Goal: Task Accomplishment & Management: Complete application form

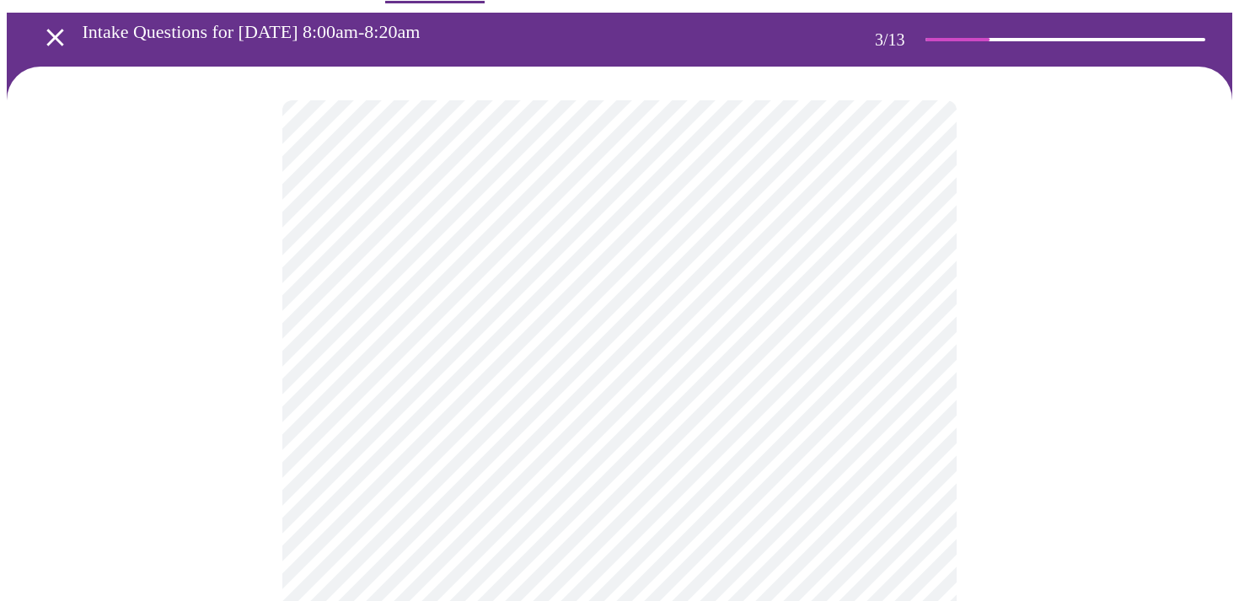
scroll to position [64, 0]
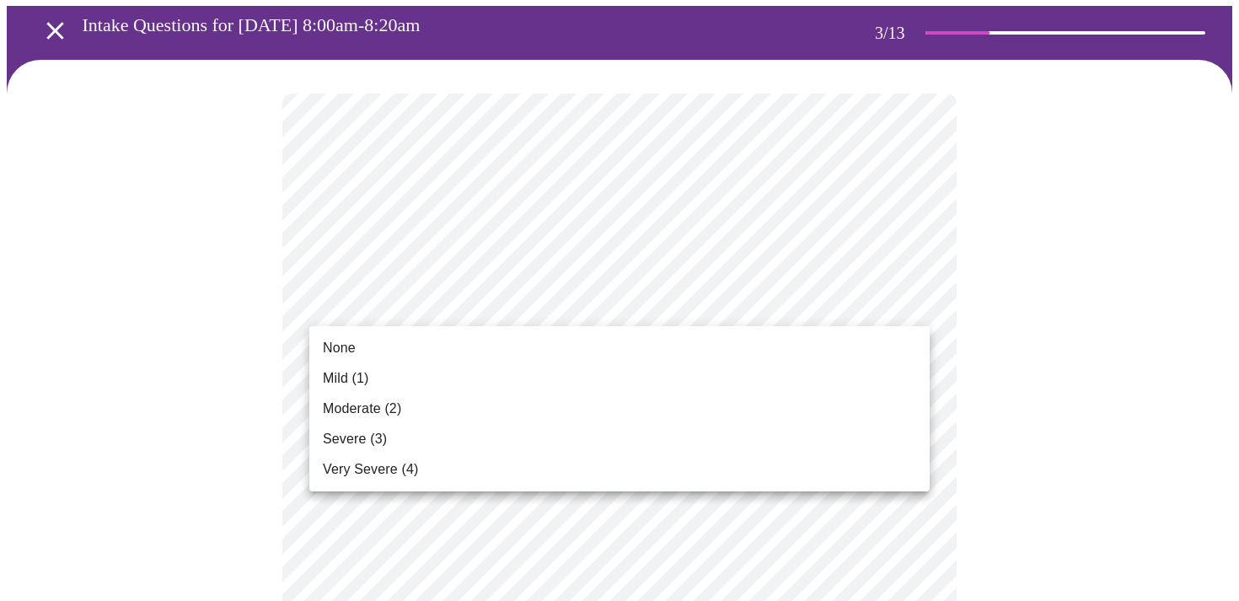
click at [607, 382] on li "Mild (1)" at bounding box center [619, 378] width 620 height 30
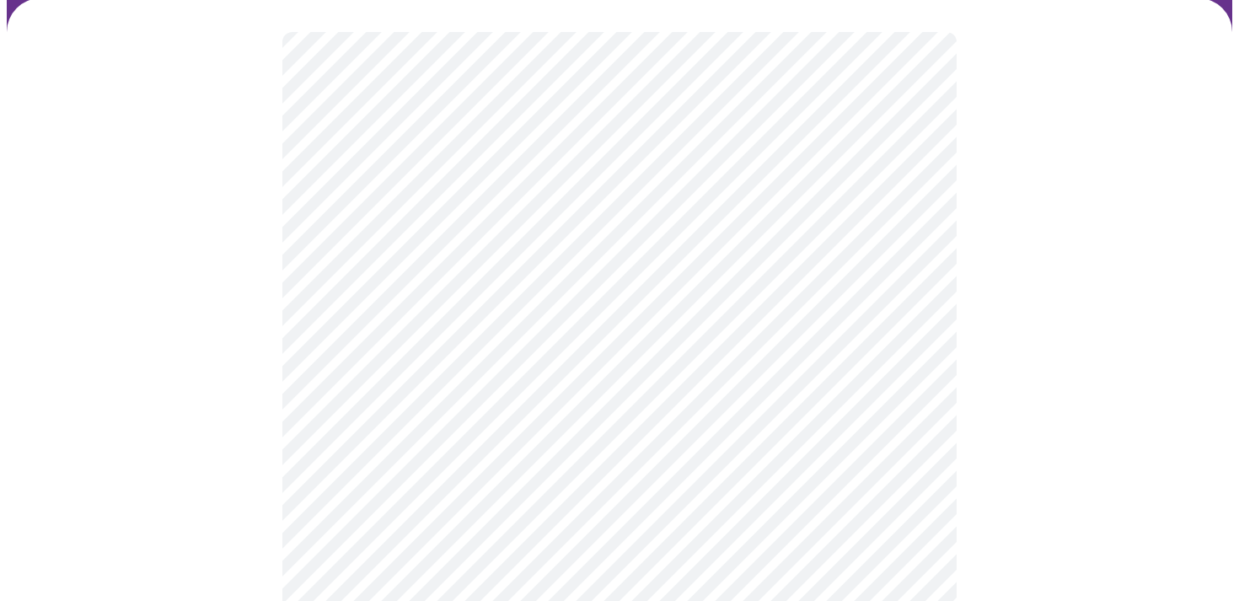
scroll to position [123, 0]
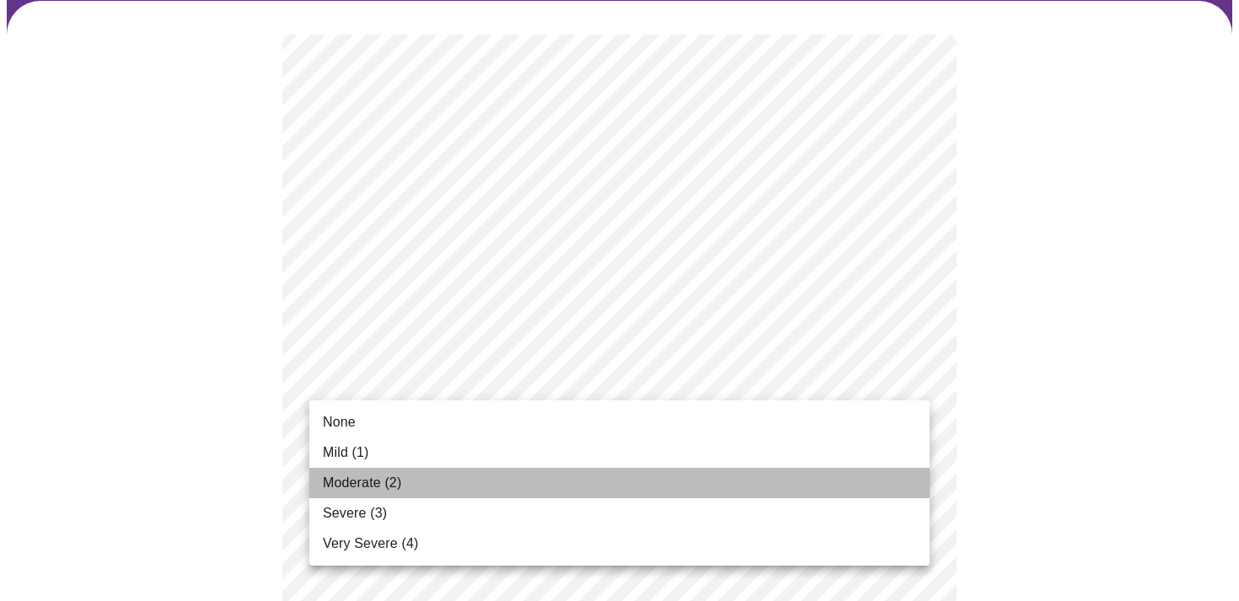
click at [556, 478] on li "Moderate (2)" at bounding box center [619, 483] width 620 height 30
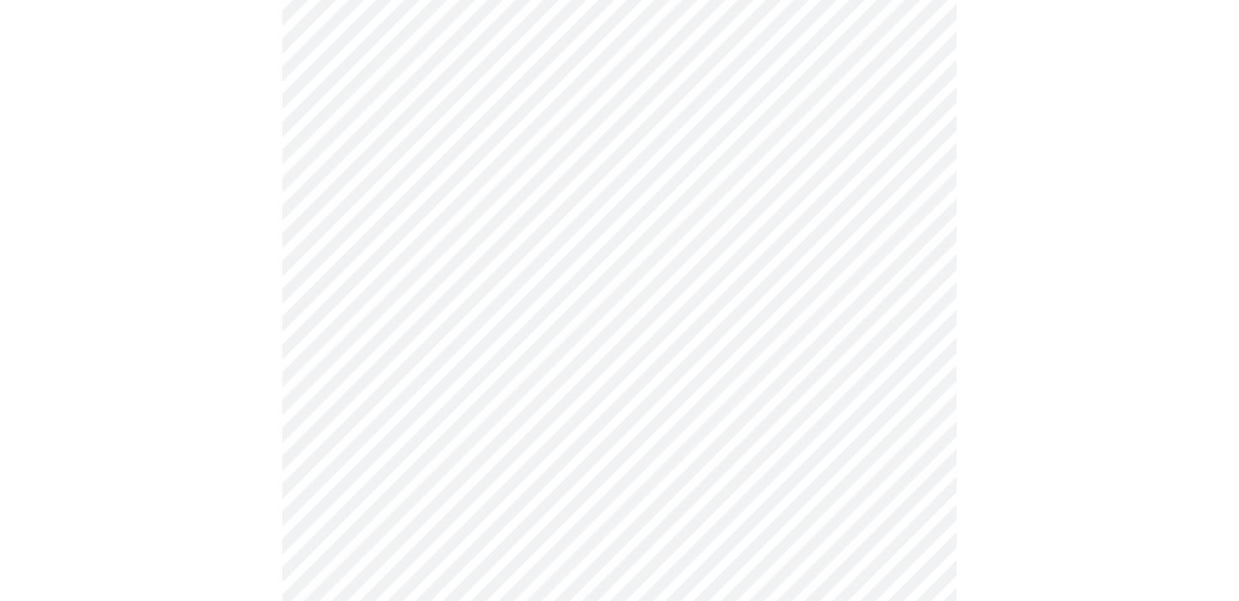
scroll to position [206, 0]
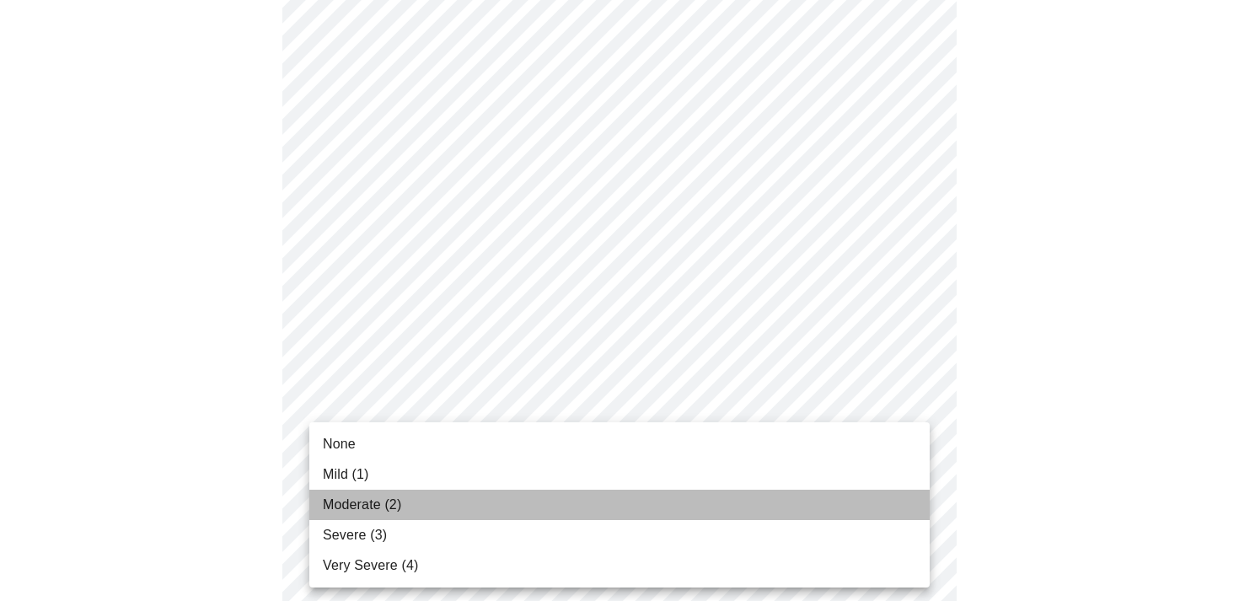
click at [498, 508] on li "Moderate (2)" at bounding box center [619, 505] width 620 height 30
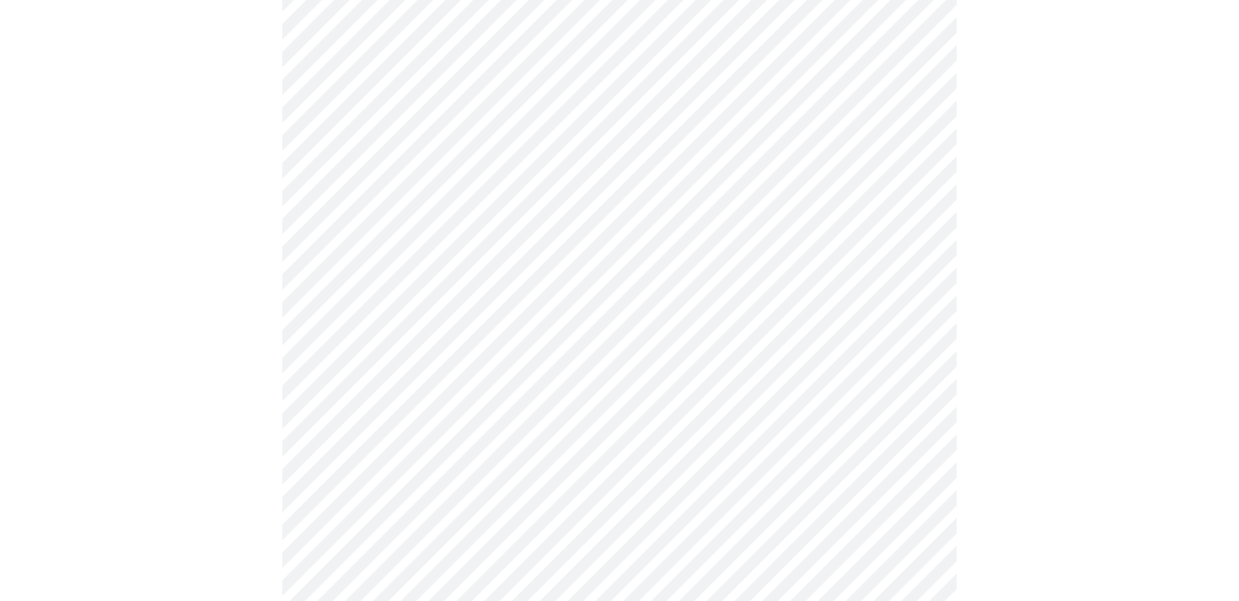
scroll to position [387, 0]
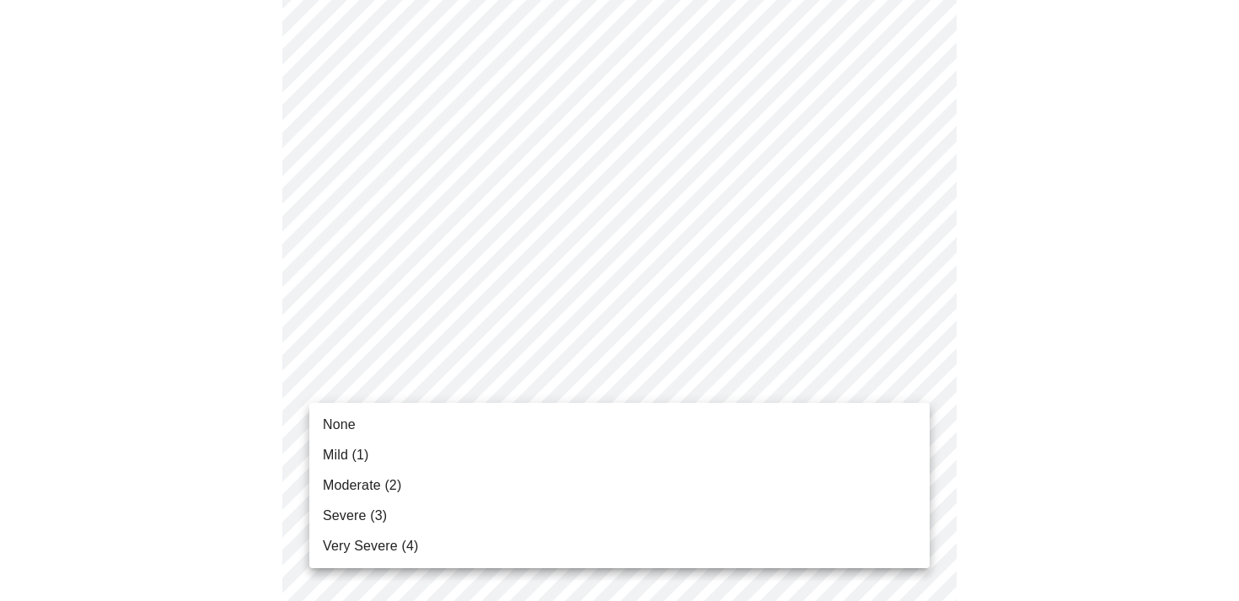
click at [406, 448] on li "Mild (1)" at bounding box center [619, 455] width 620 height 30
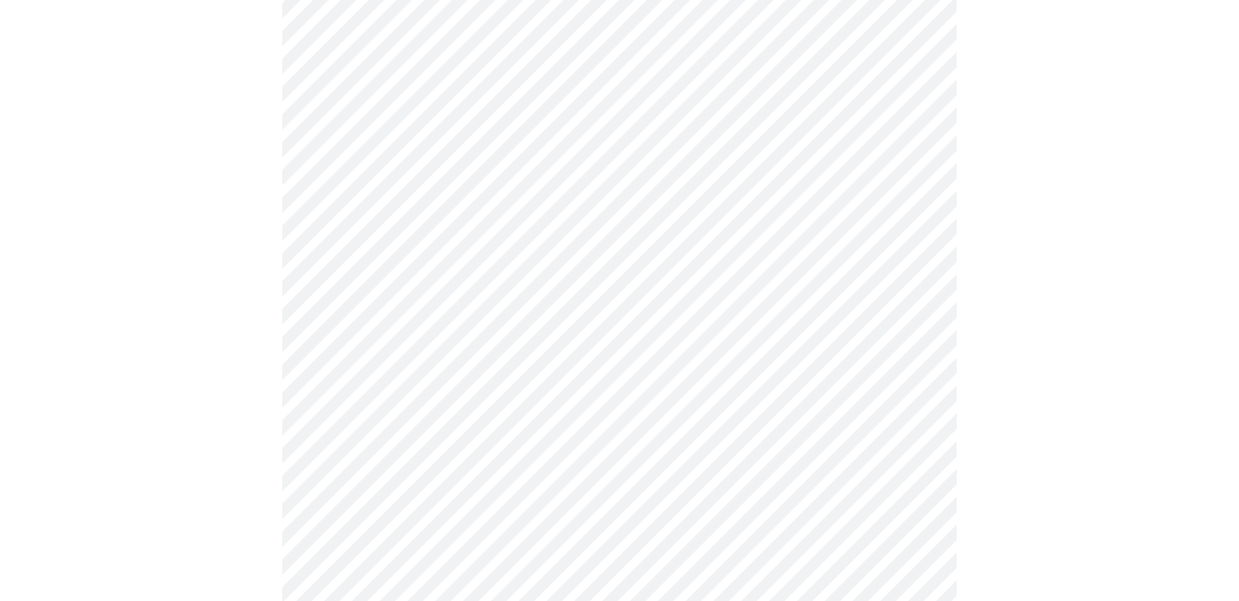
scroll to position [459, 0]
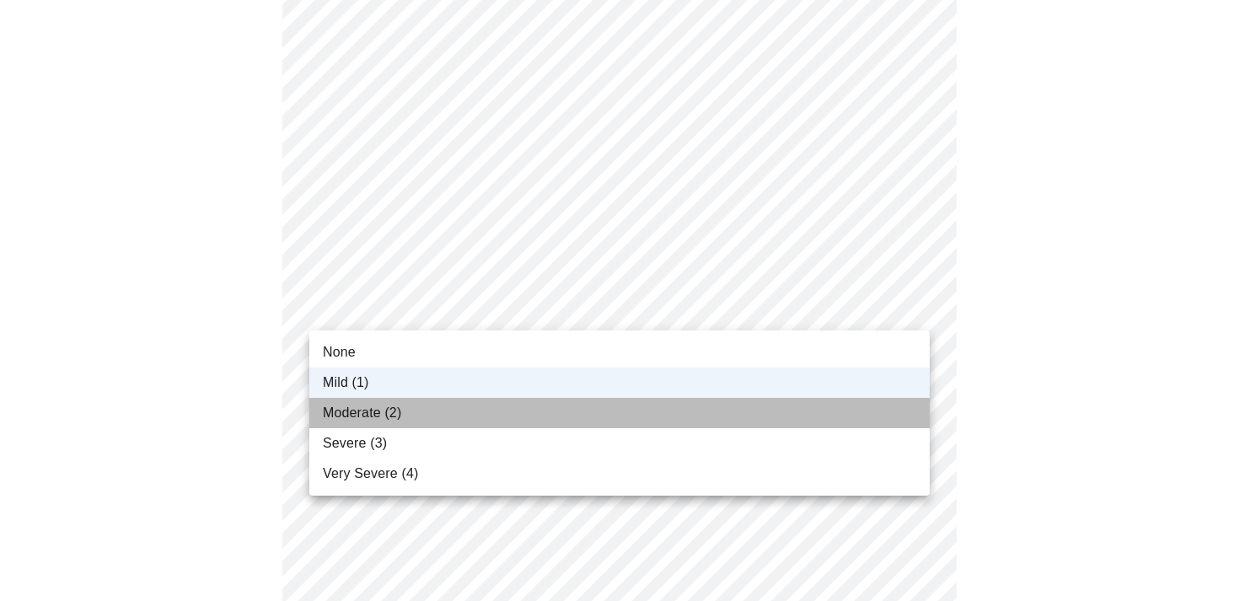
click at [594, 411] on li "Moderate (2)" at bounding box center [619, 413] width 620 height 30
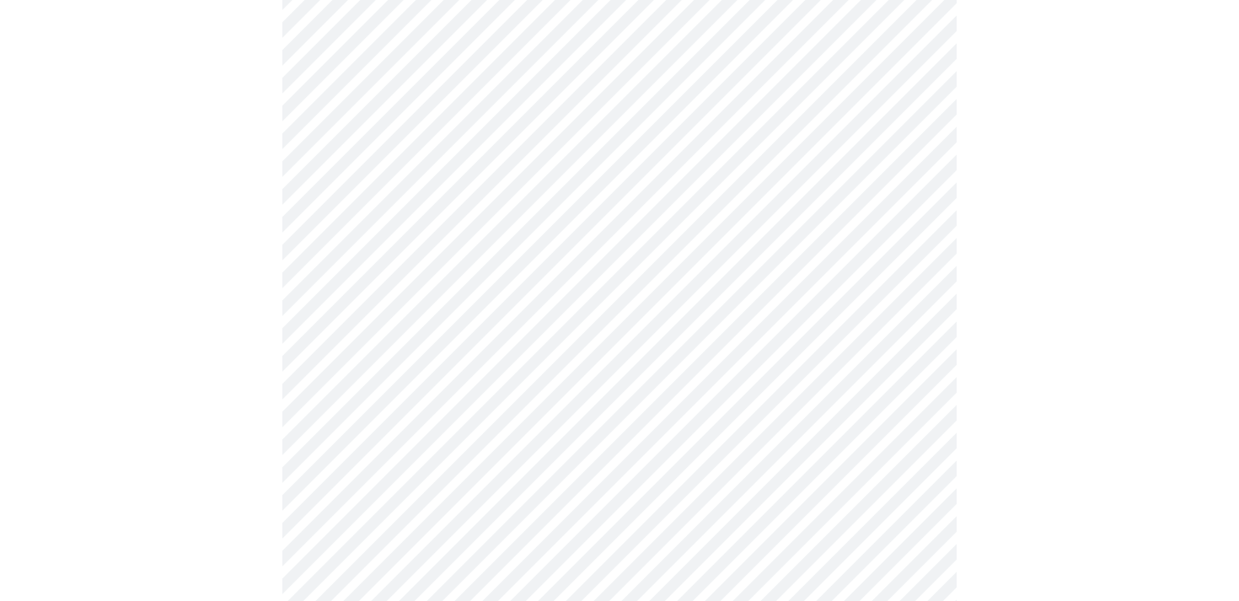
scroll to position [544, 0]
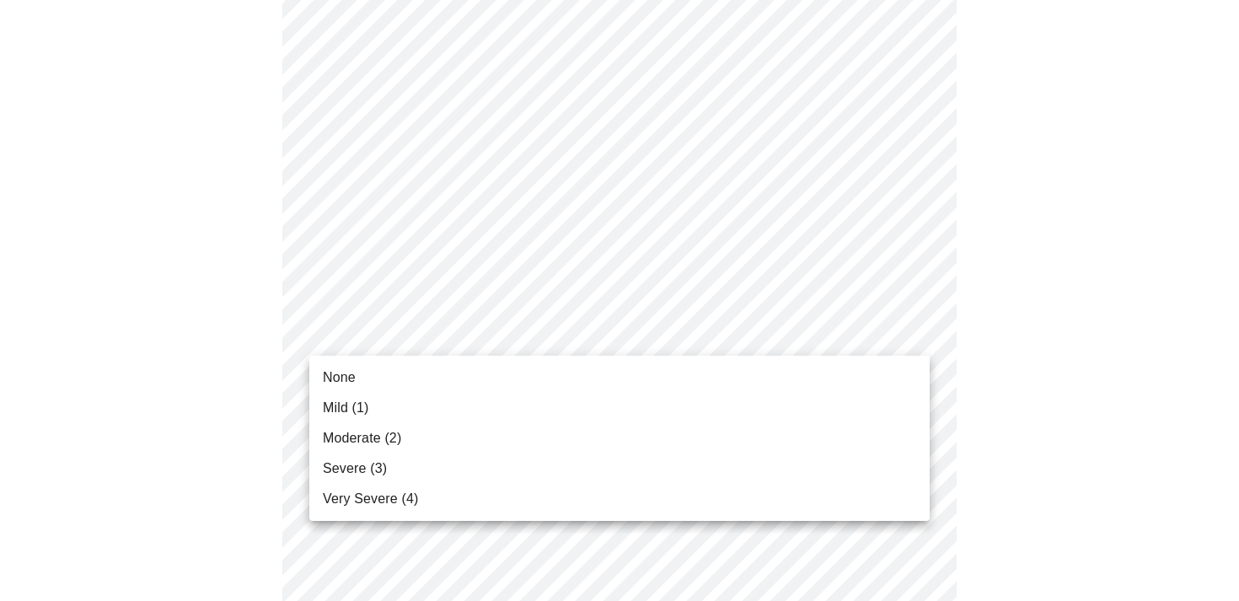
click at [586, 334] on body "MyMenopauseRx Appointments Messaging Labs Uploads Medications Community Refer a…" at bounding box center [620, 537] width 1226 height 2148
click at [550, 433] on li "Moderate (2)" at bounding box center [619, 438] width 620 height 30
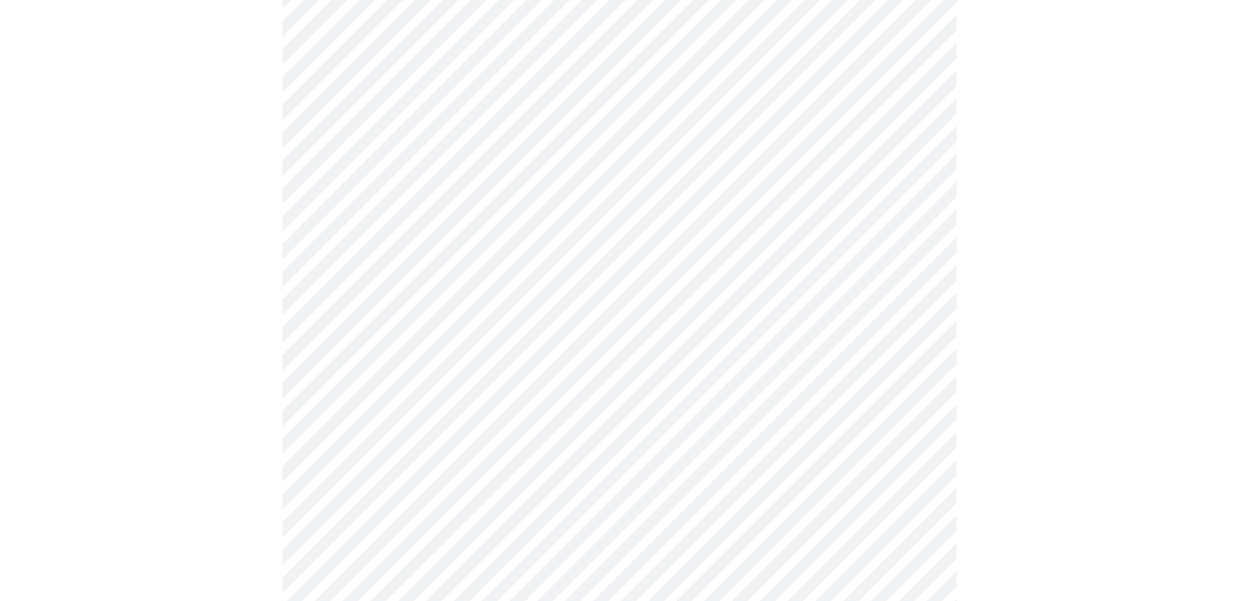
scroll to position [583, 0]
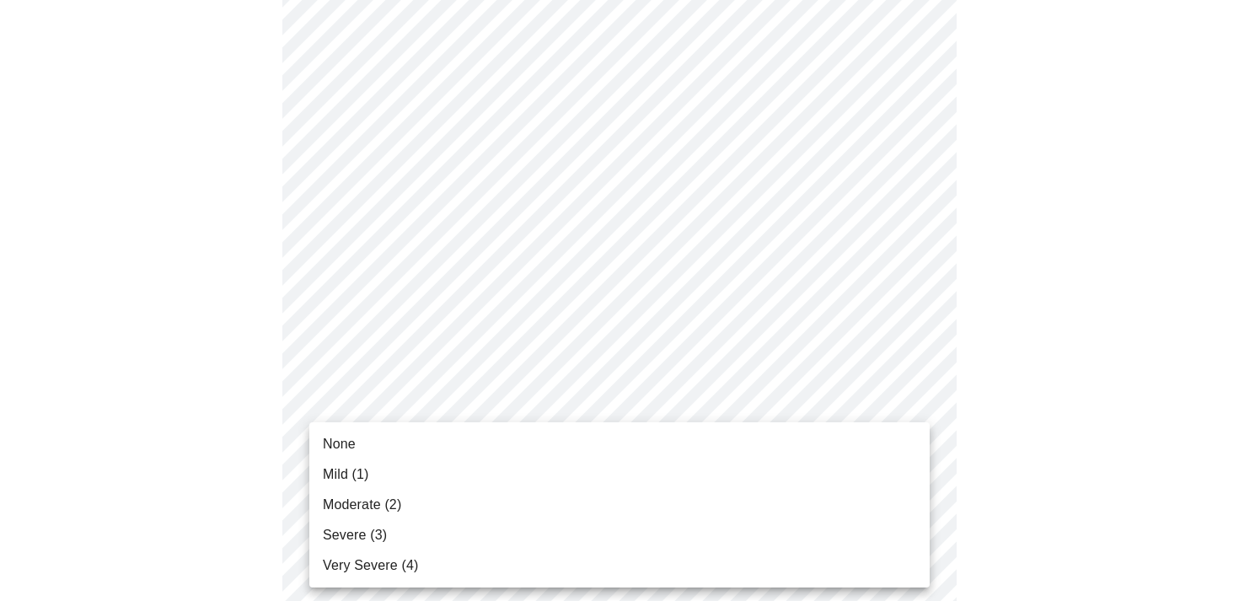
click at [535, 398] on body "MyMenopauseRx Appointments Messaging Labs Uploads Medications Community Refer a…" at bounding box center [620, 485] width 1226 height 2124
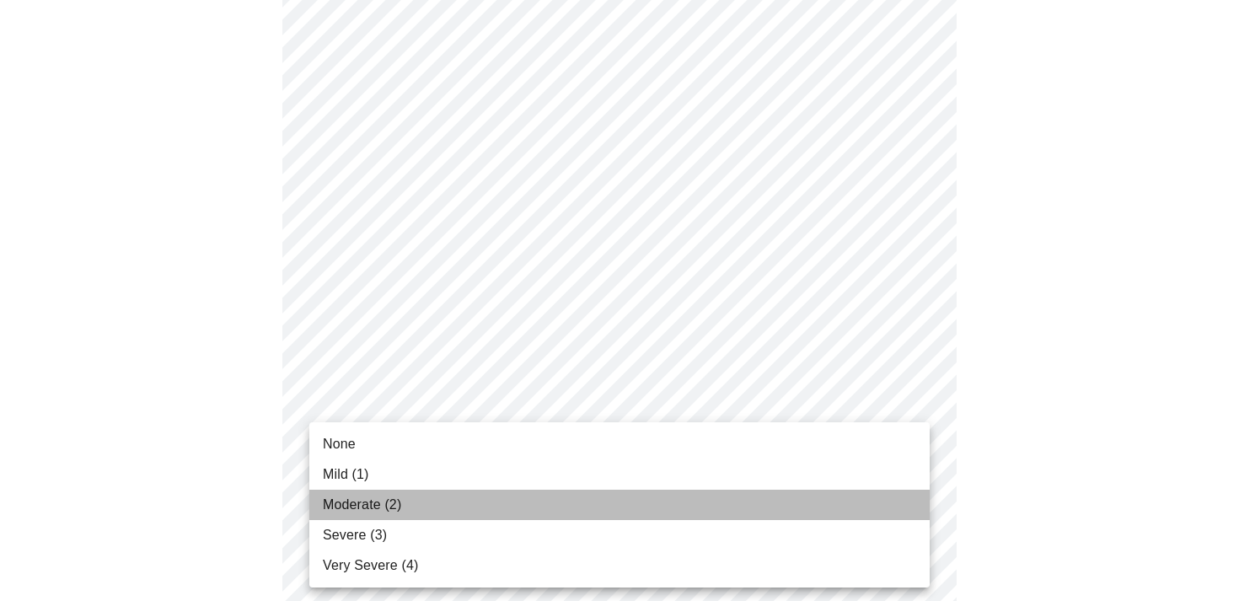
click at [522, 504] on li "Moderate (2)" at bounding box center [619, 505] width 620 height 30
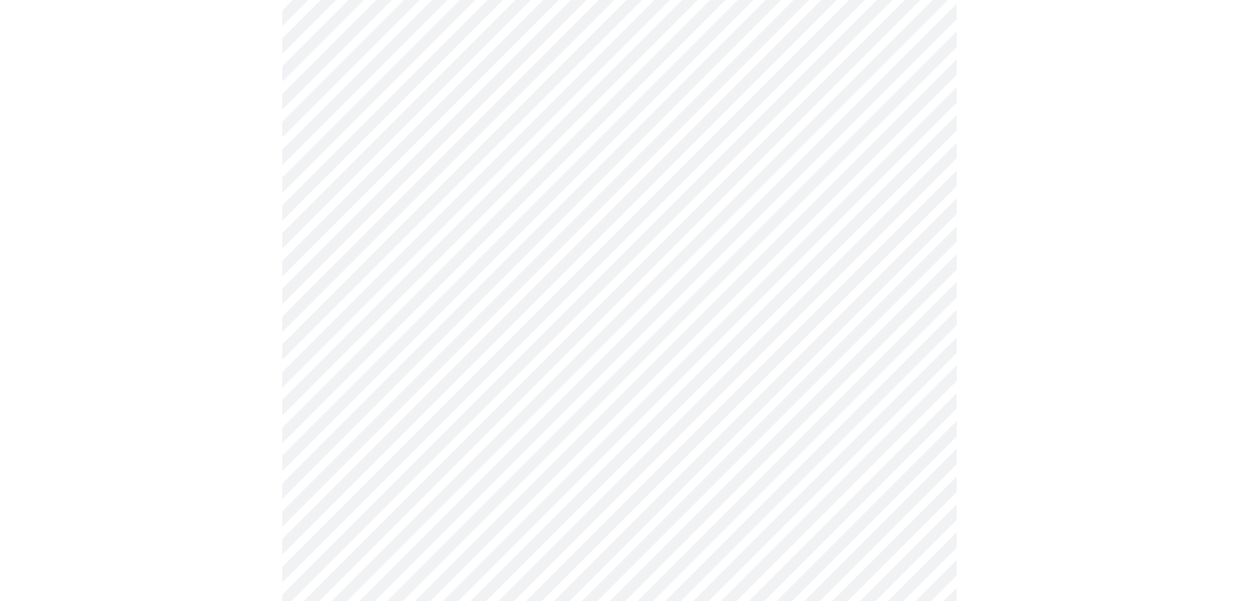
scroll to position [681, 0]
click at [457, 427] on body "MyMenopauseRx Appointments Messaging Labs Uploads Medications Community Refer a…" at bounding box center [620, 376] width 1226 height 2101
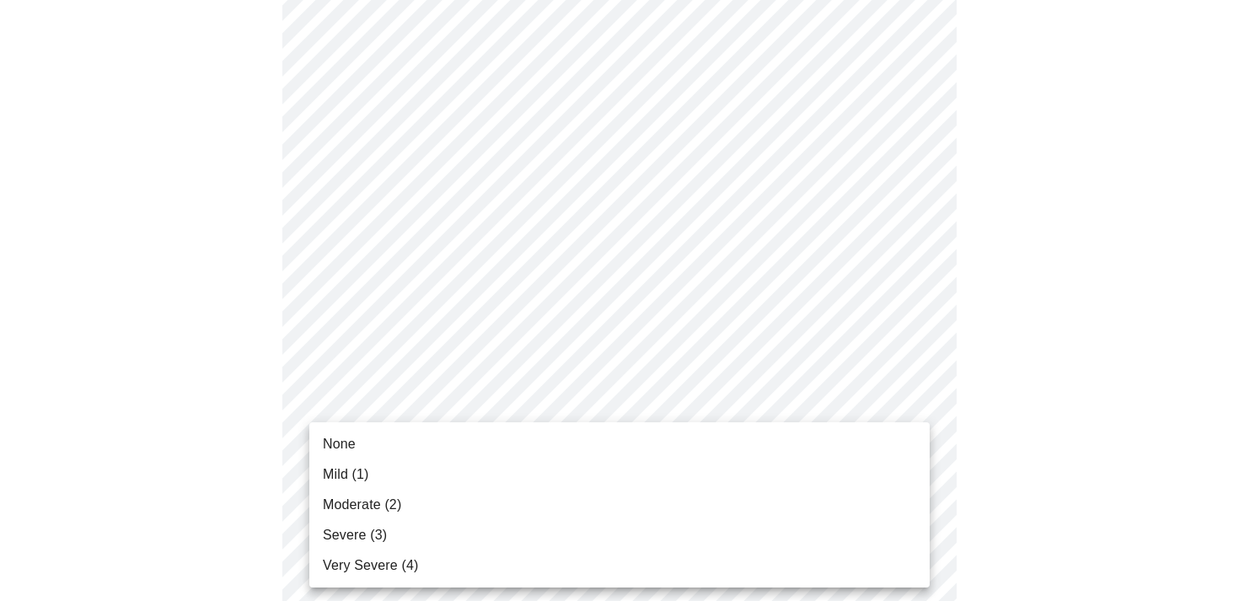
click at [436, 507] on li "Moderate (2)" at bounding box center [619, 505] width 620 height 30
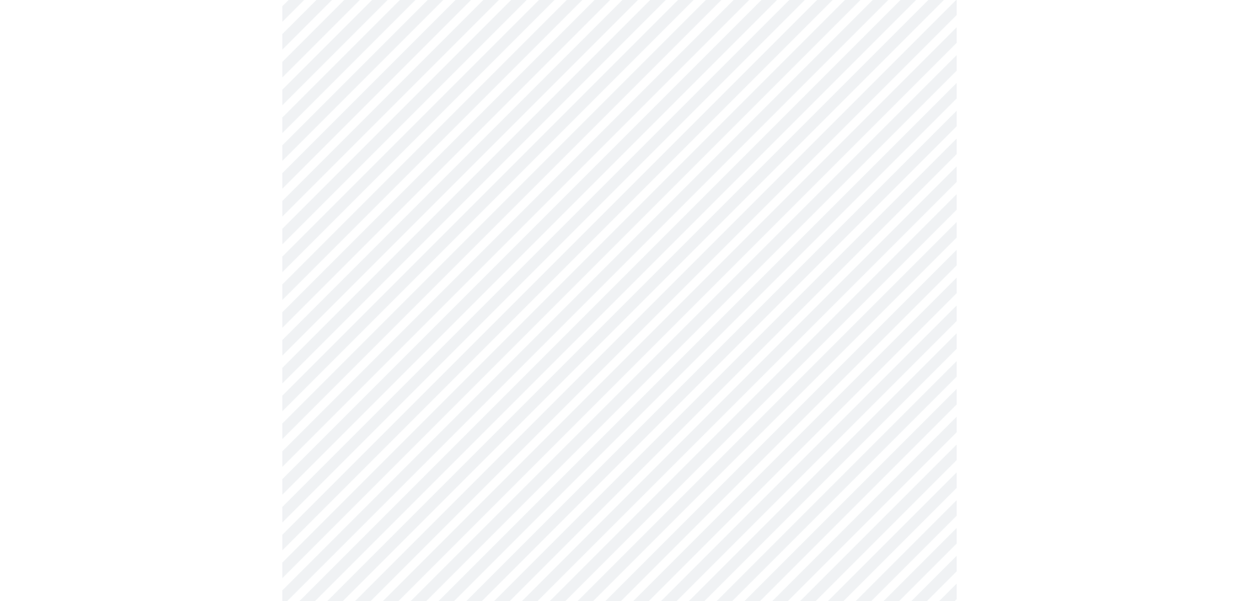
scroll to position [831, 0]
click at [434, 435] on body "MyMenopauseRx Appointments Messaging Labs Uploads Medications Community Refer a…" at bounding box center [620, 214] width 1226 height 2077
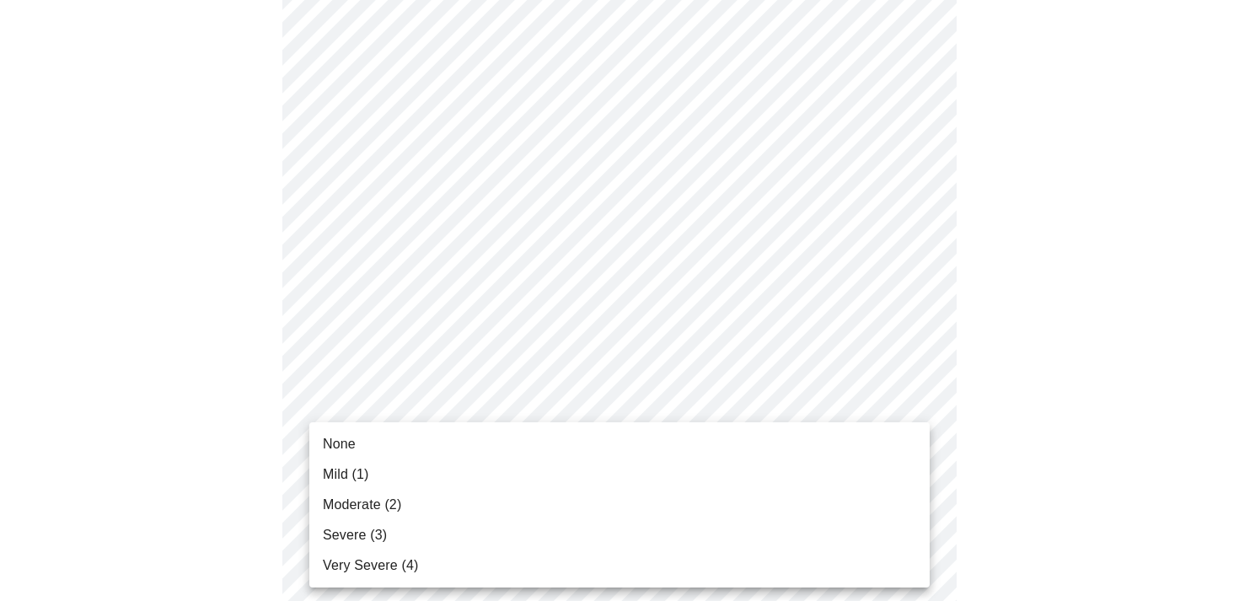
click at [426, 498] on li "Moderate (2)" at bounding box center [619, 505] width 620 height 30
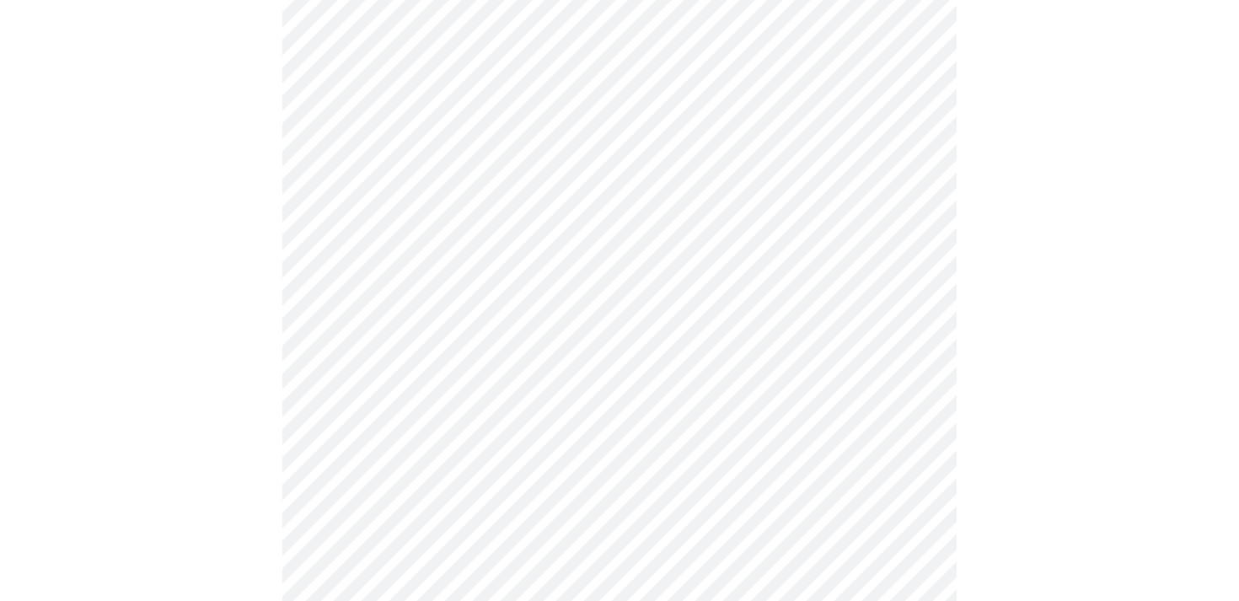
scroll to position [957, 0]
click at [410, 432] on body "MyMenopauseRx Appointments Messaging Labs Uploads Medications Community Refer a…" at bounding box center [620, 76] width 1226 height 2053
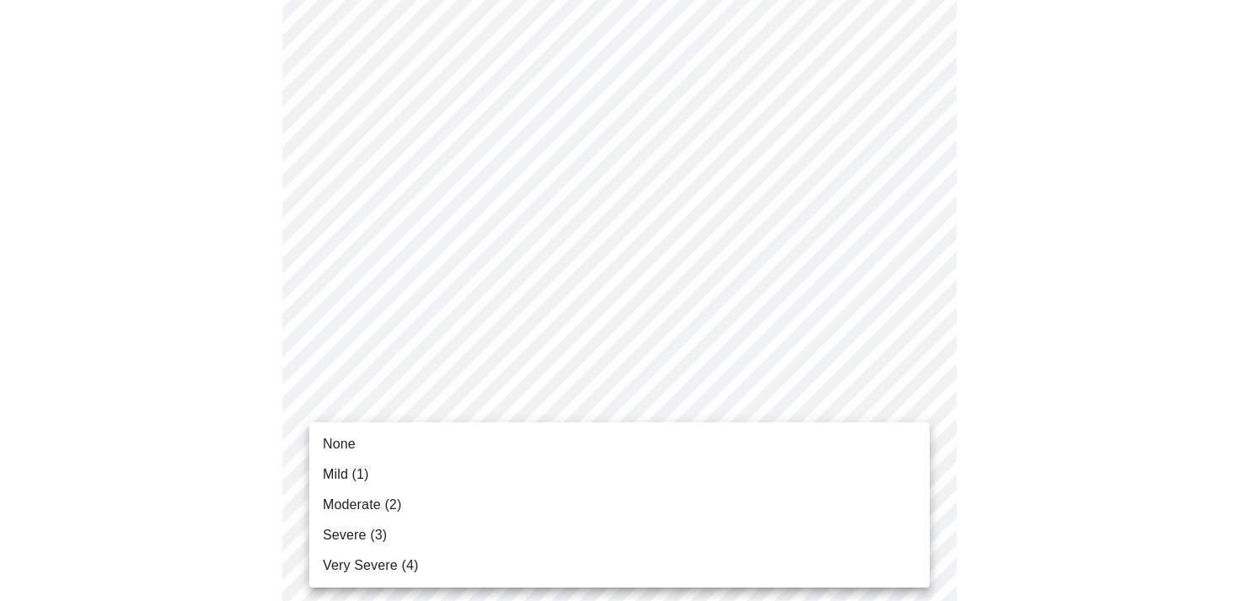
click at [402, 441] on li "None" at bounding box center [619, 444] width 620 height 30
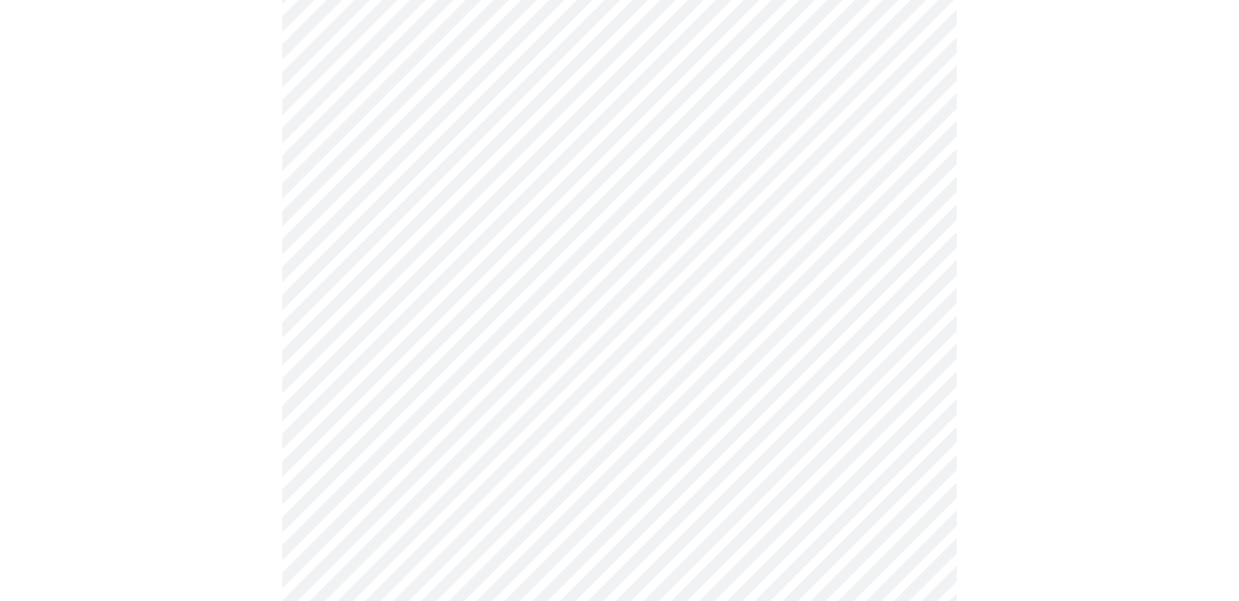
scroll to position [1183, 0]
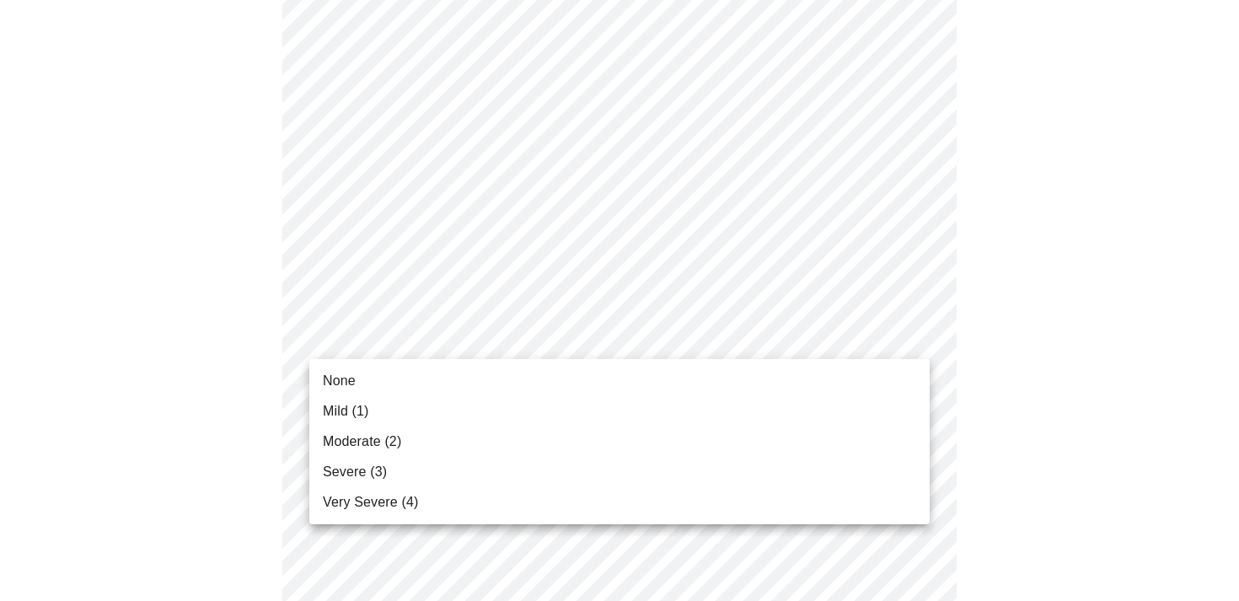
click at [353, 441] on span "Moderate (2)" at bounding box center [362, 442] width 78 height 20
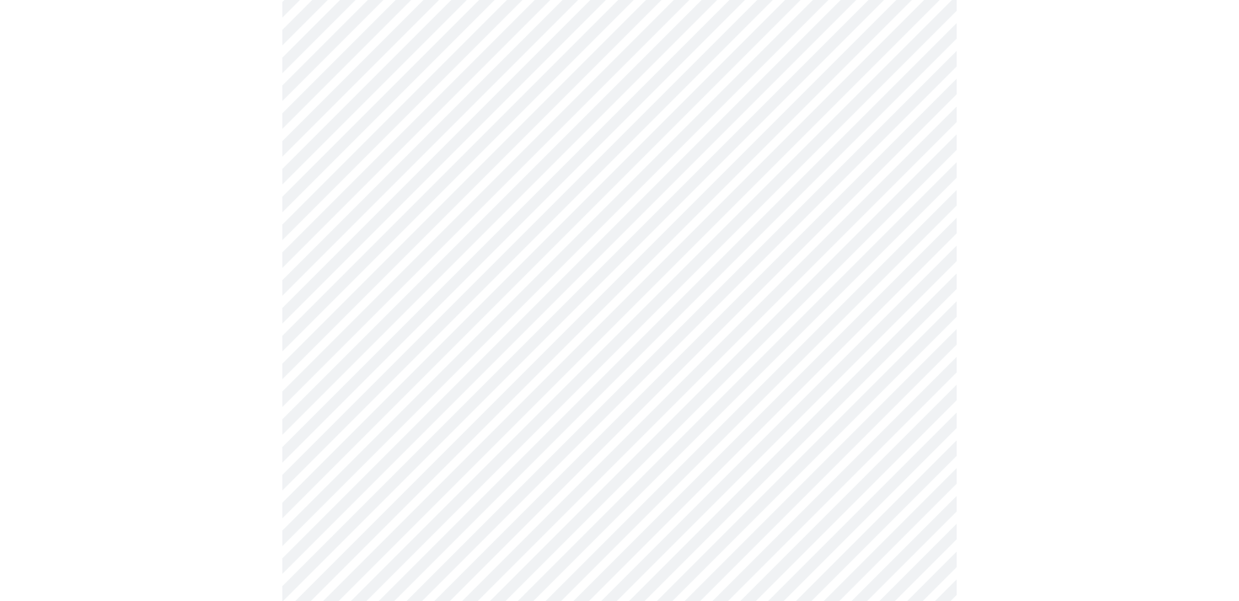
scroll to position [1307, 0]
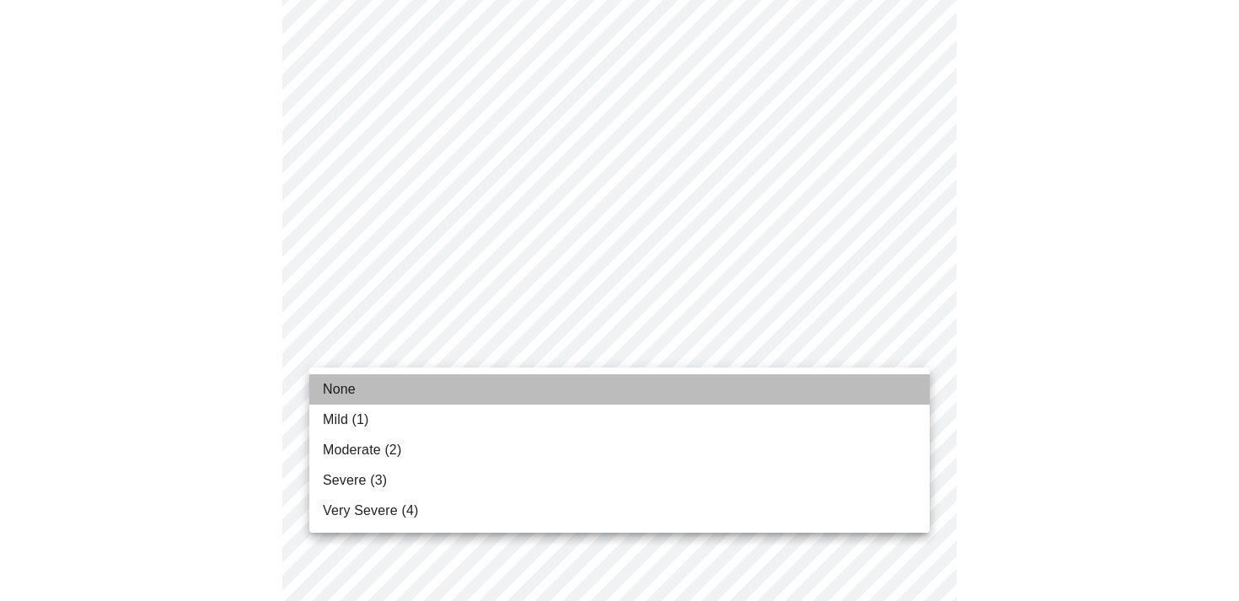
click at [364, 403] on li "None" at bounding box center [619, 389] width 620 height 30
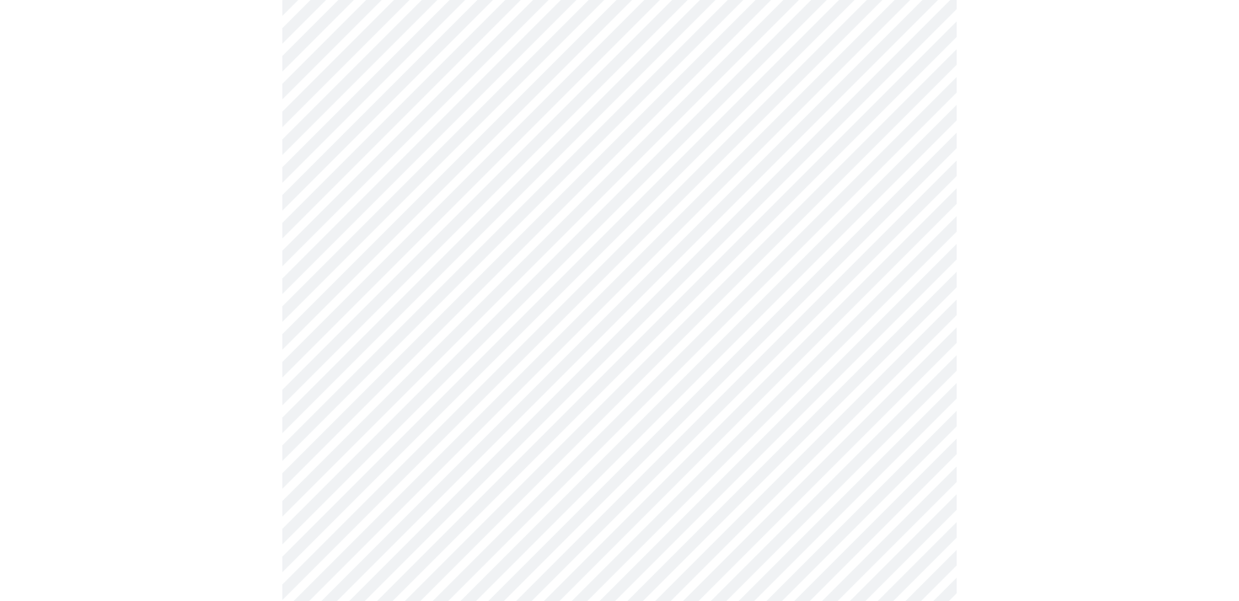
scroll to position [740, 0]
click at [391, 233] on body "MyMenopauseRx Appointments Messaging Labs Uploads Medications Community Refer a…" at bounding box center [620, 65] width 1226 height 1596
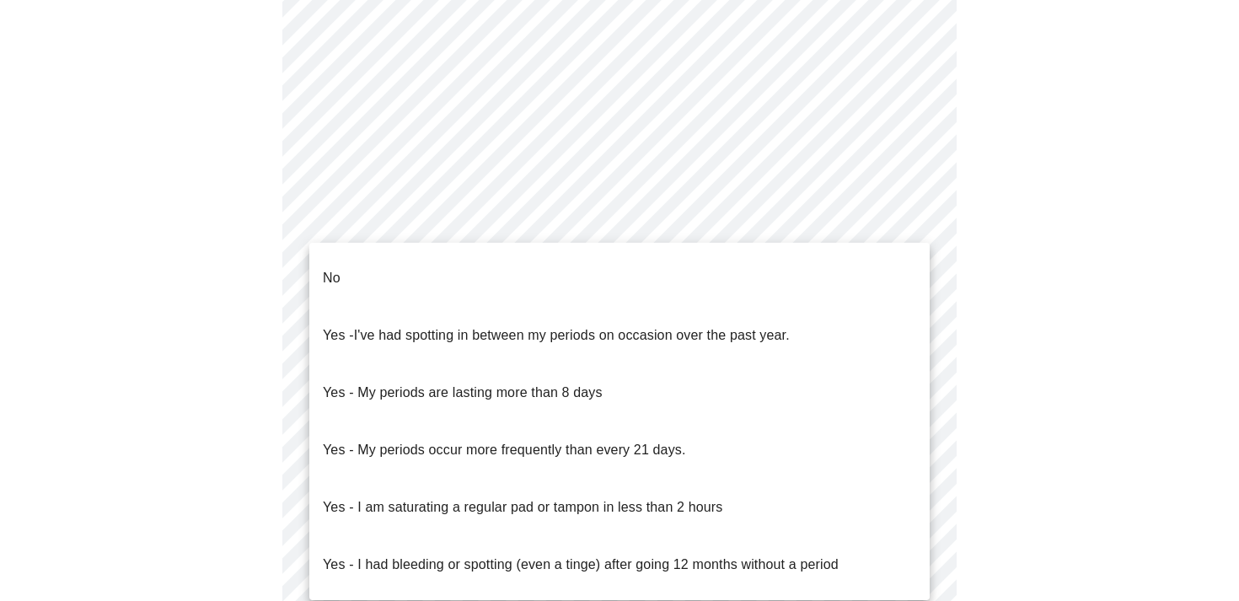
click at [423, 383] on p "Yes - My periods are lasting more than 8 days" at bounding box center [463, 393] width 280 height 20
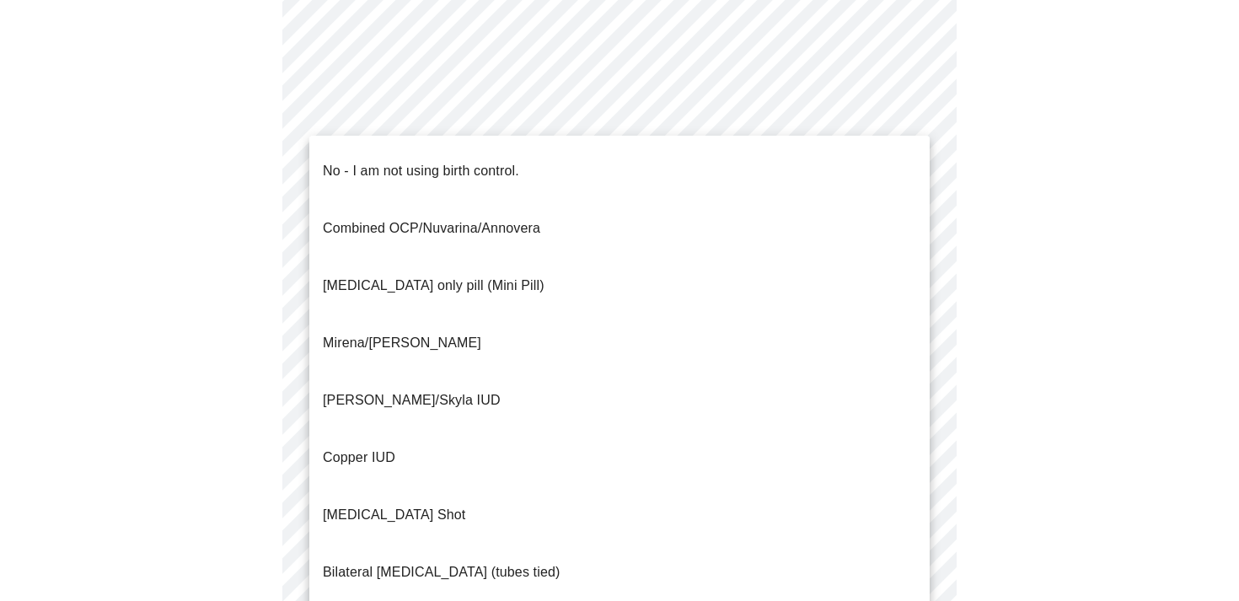
click at [423, 346] on body "MyMenopauseRx Appointments Messaging Labs Uploads Medications Community Refer a…" at bounding box center [620, 60] width 1226 height 1586
click at [424, 162] on p "No - I am not using birth control." at bounding box center [421, 171] width 196 height 20
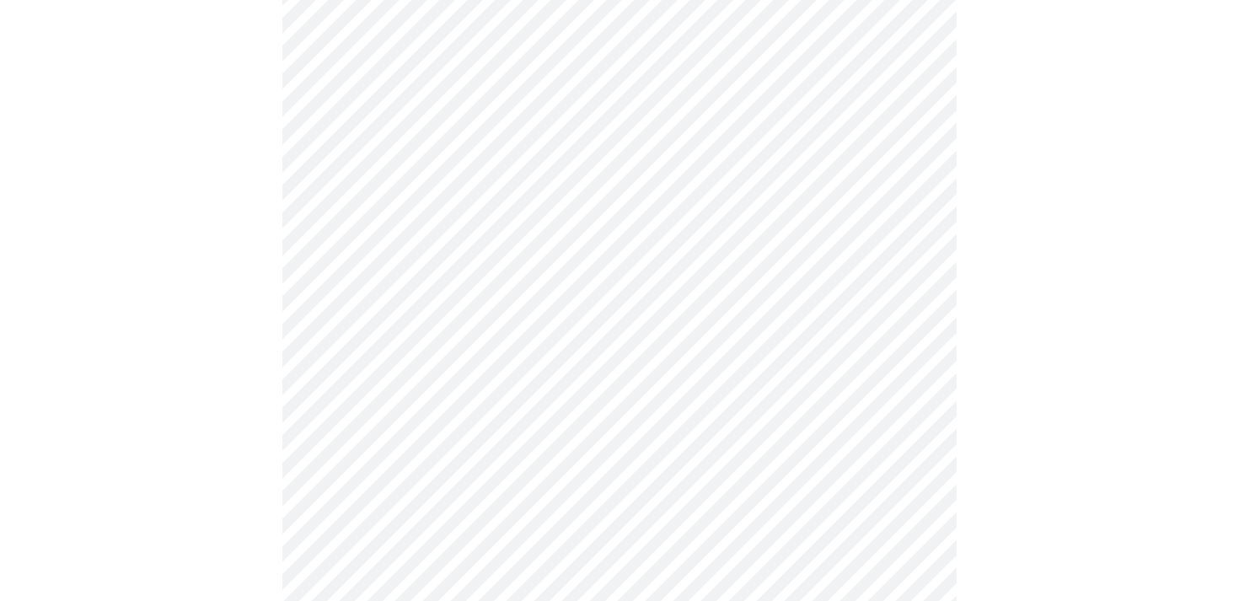
scroll to position [811, 0]
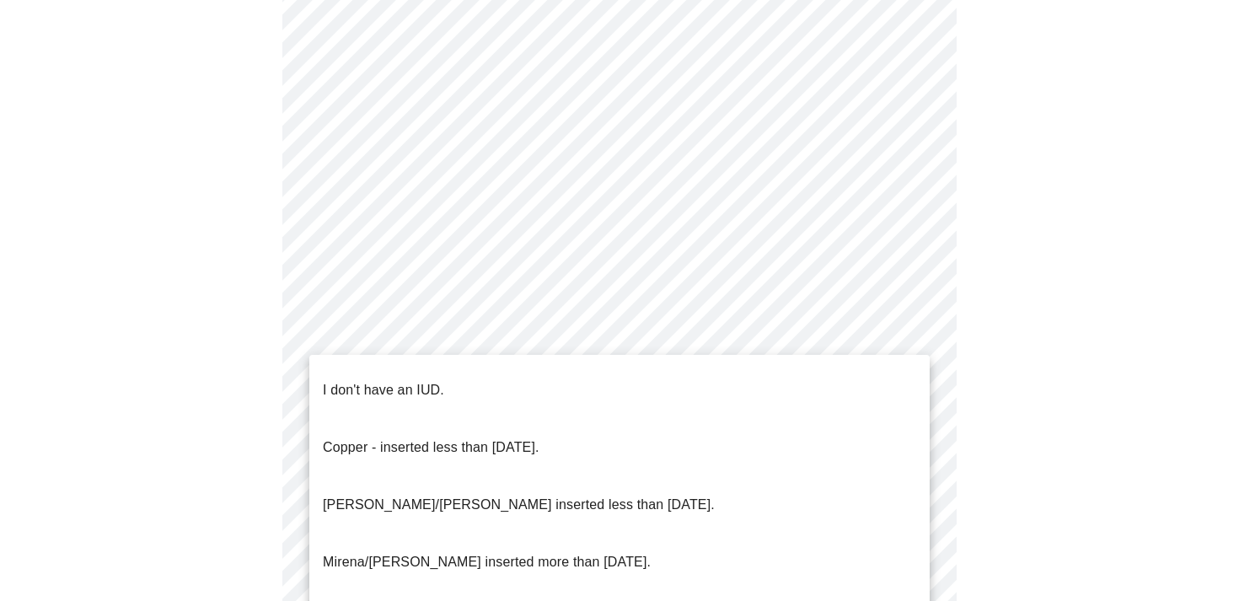
click at [500, 380] on li "I don't have an IUD." at bounding box center [619, 390] width 620 height 57
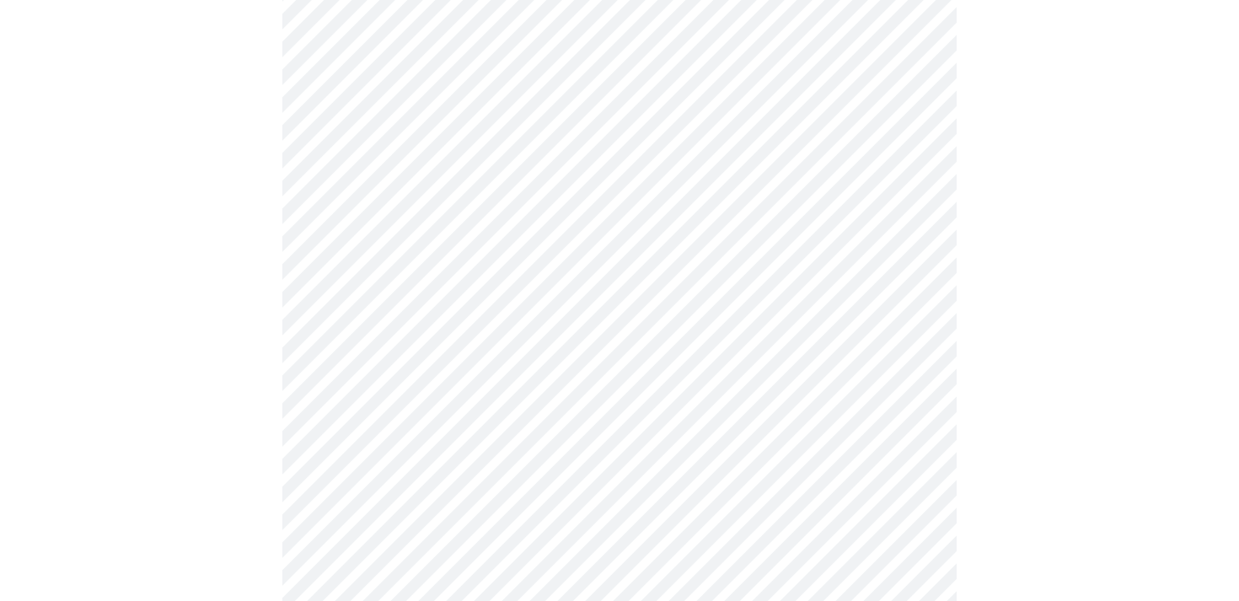
scroll to position [924, 0]
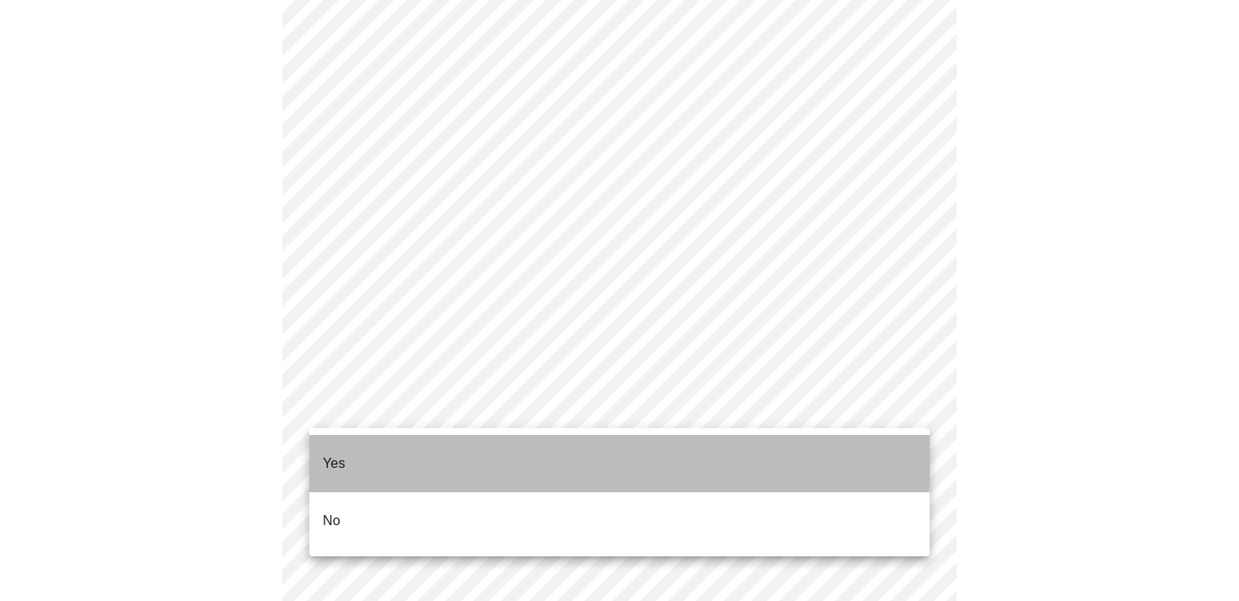
click at [485, 448] on li "Yes" at bounding box center [619, 463] width 620 height 57
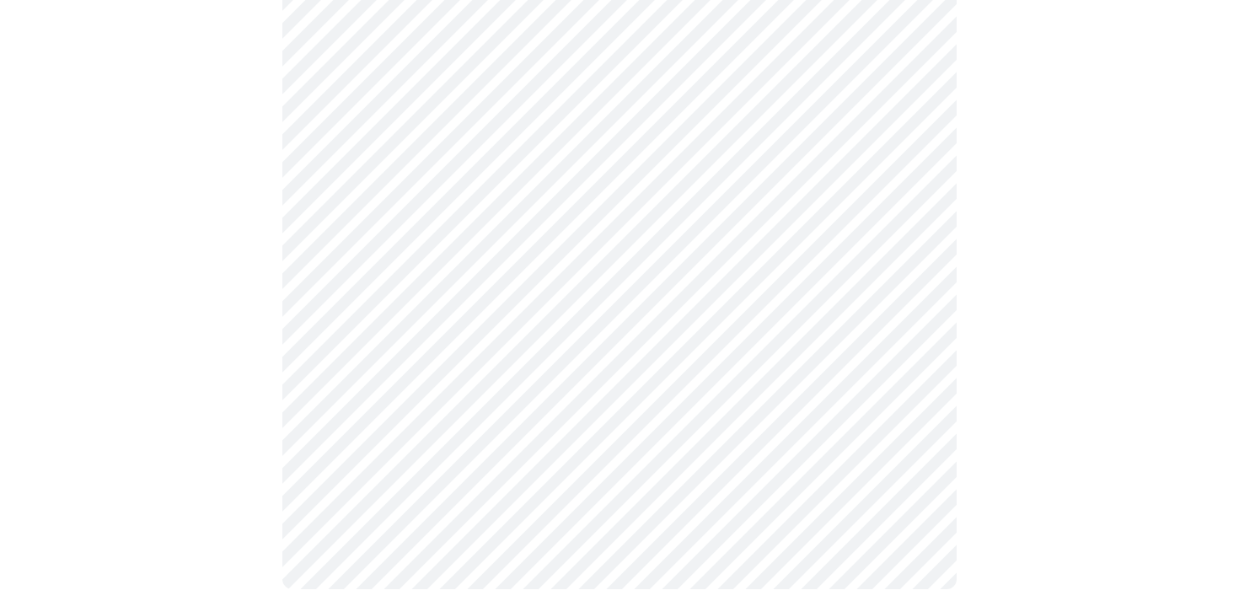
scroll to position [288, 0]
